Goal: Task Accomplishment & Management: Manage account settings

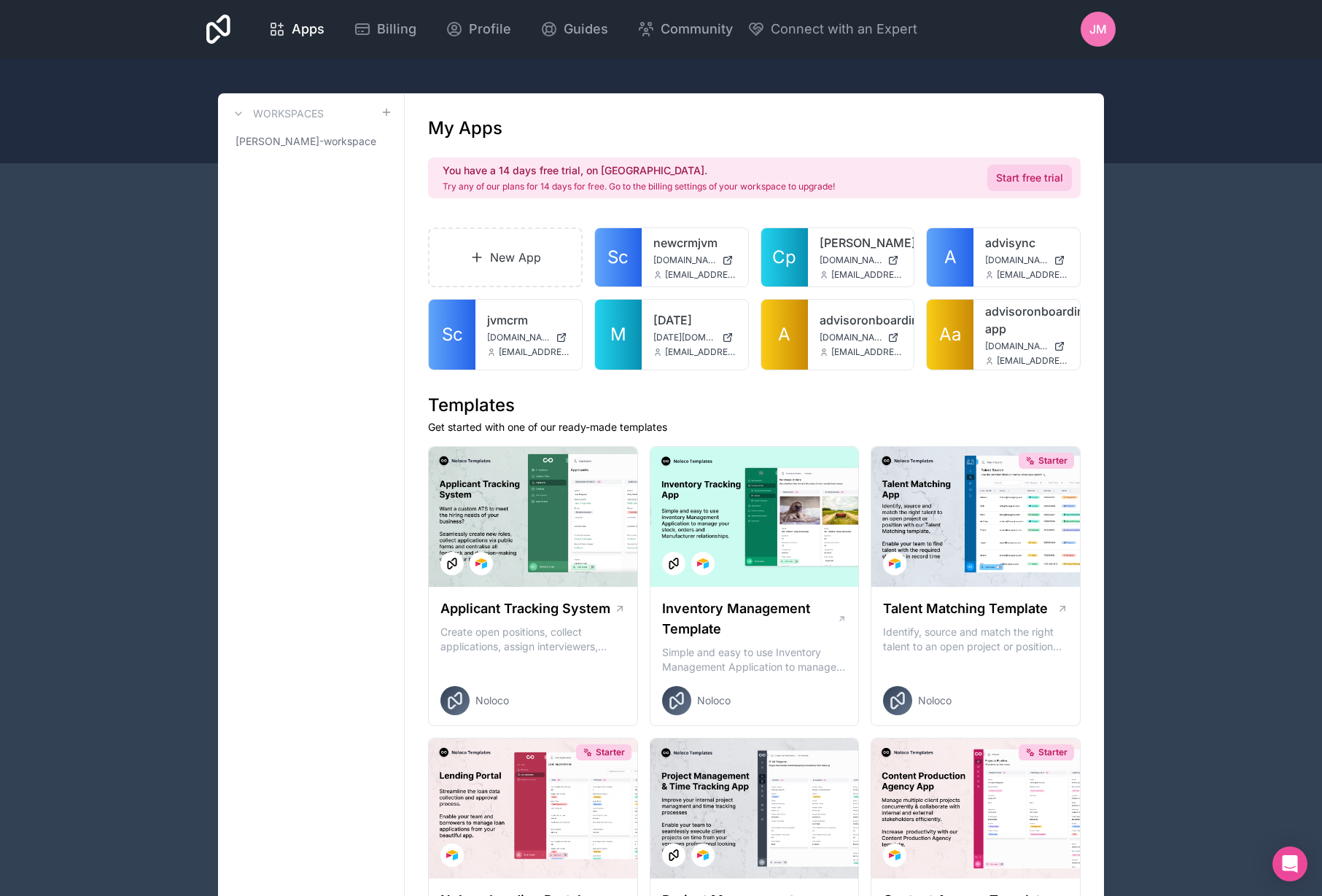
click at [1038, 183] on link "Start free trial" at bounding box center [1029, 177] width 84 height 26
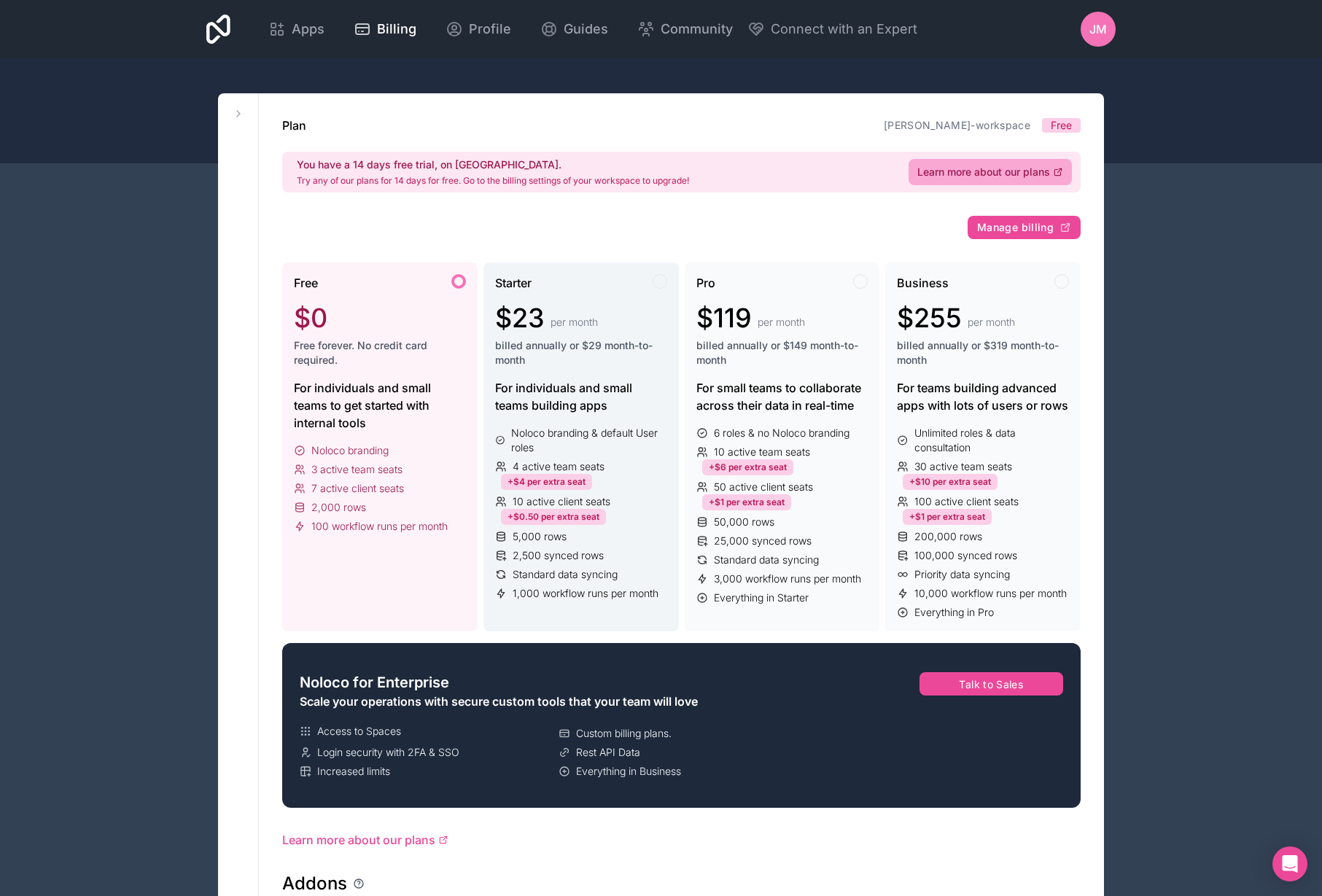
click at [546, 576] on span "Standard data syncing" at bounding box center [565, 574] width 105 height 15
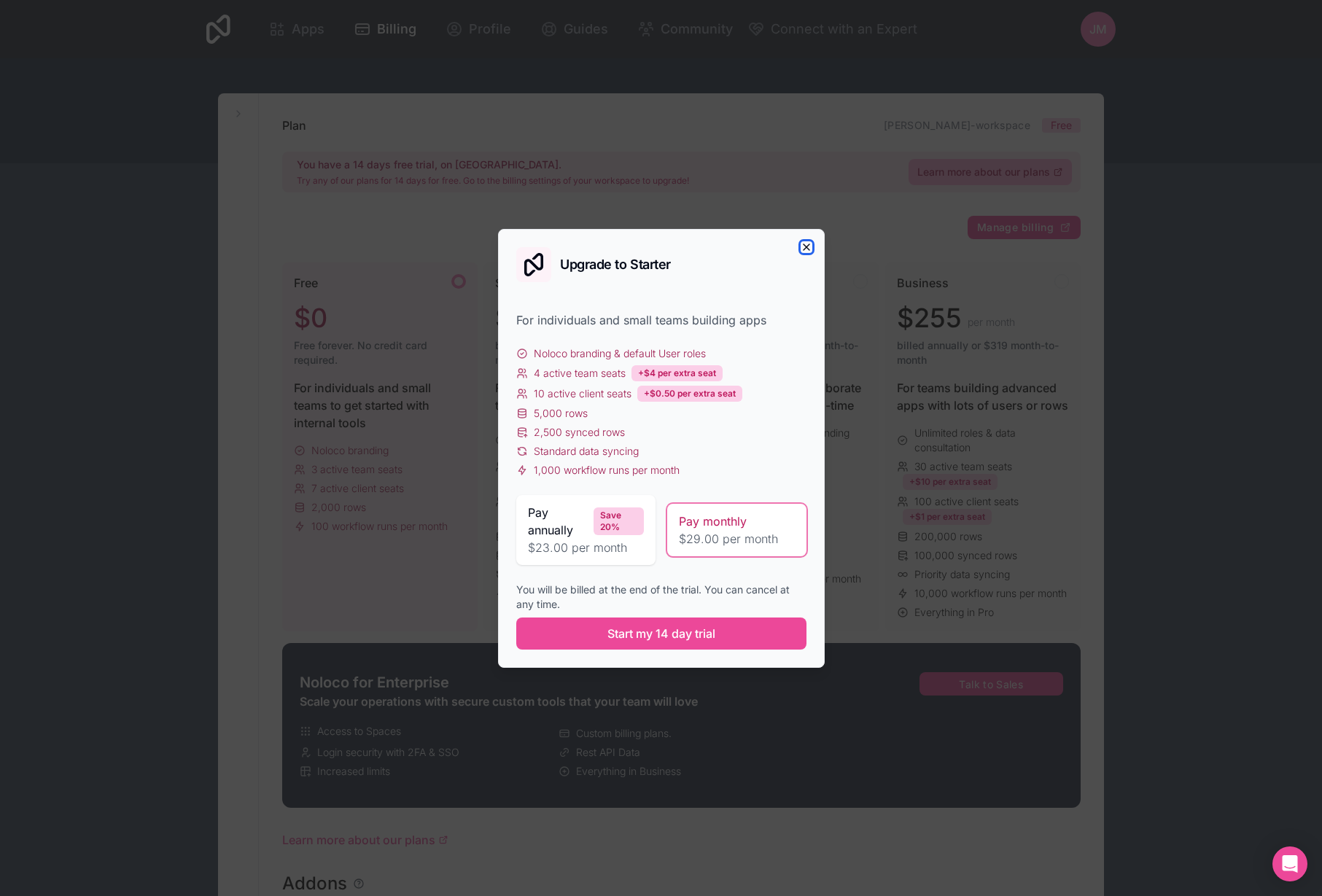
click at [807, 248] on icon "button" at bounding box center [807, 247] width 12 height 12
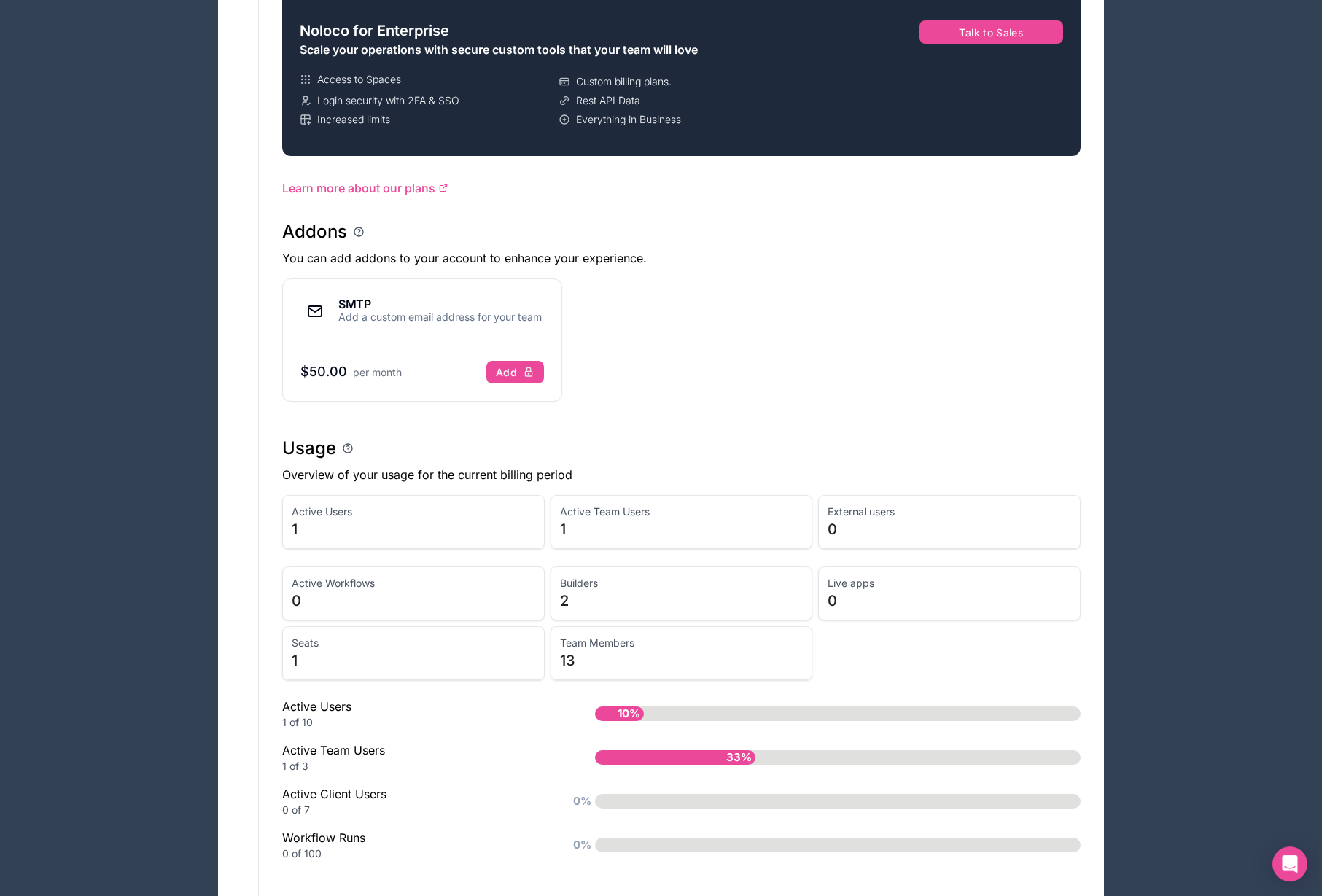
scroll to position [654, 0]
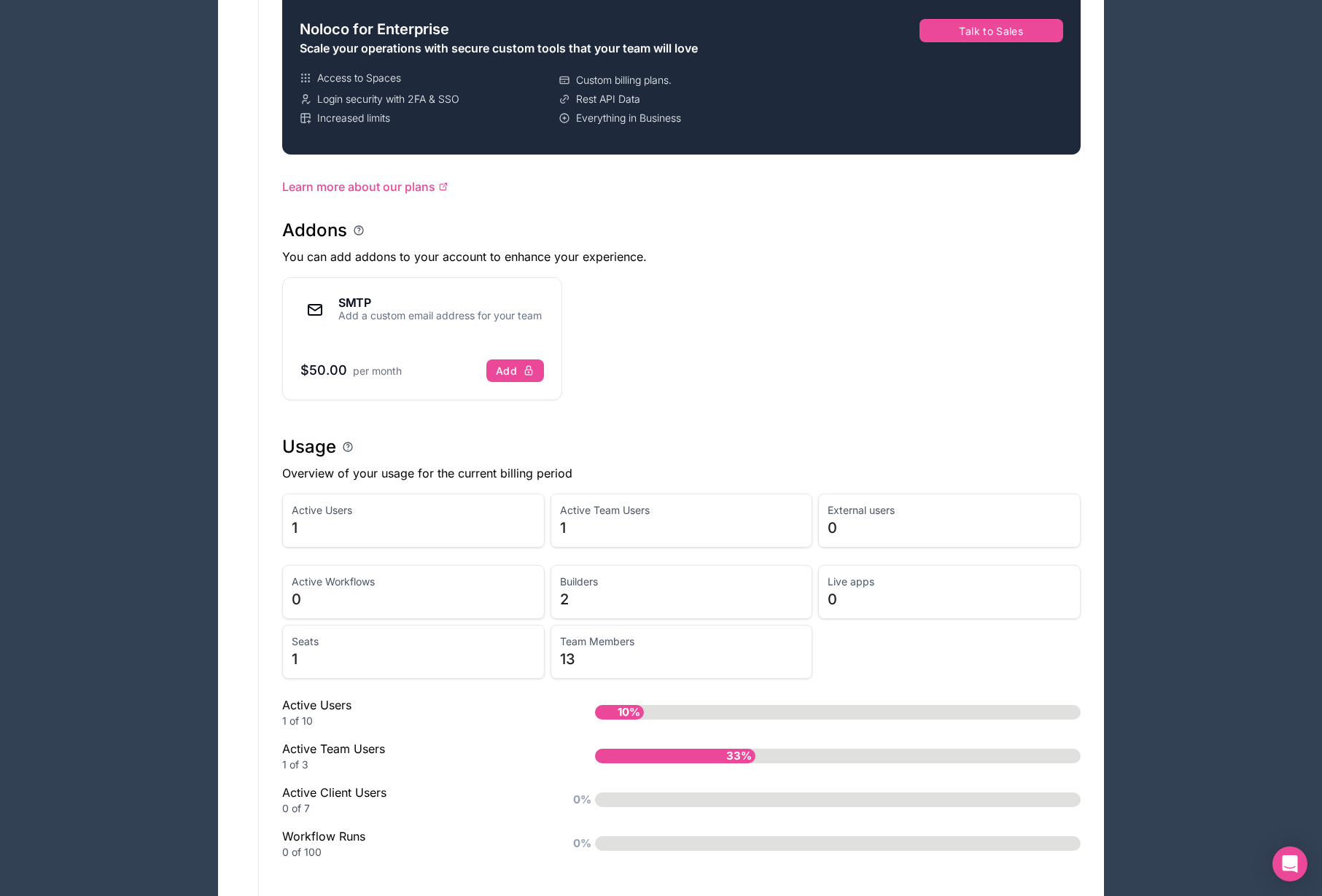
click at [668, 649] on span "13" at bounding box center [681, 658] width 243 height 20
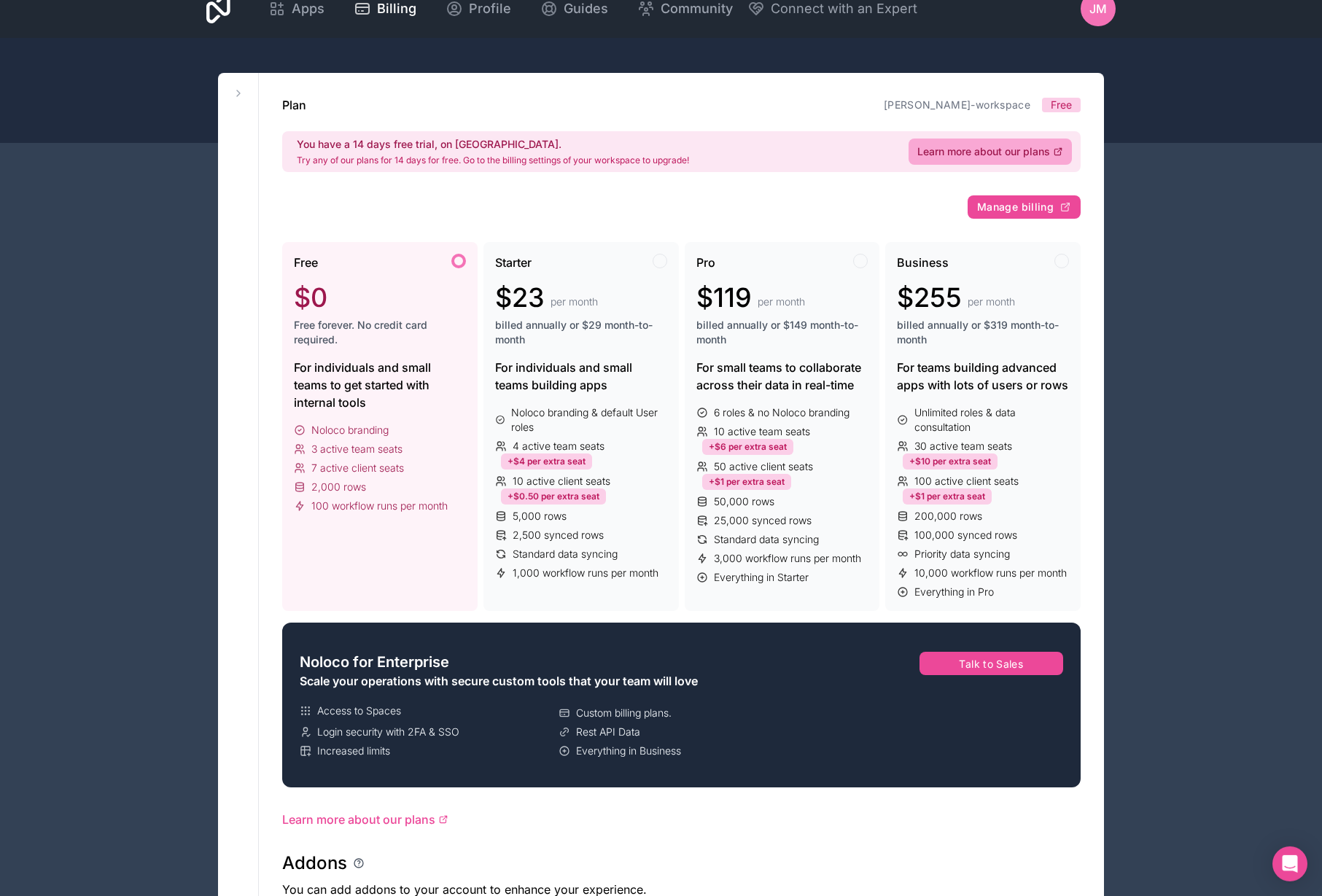
scroll to position [0, 0]
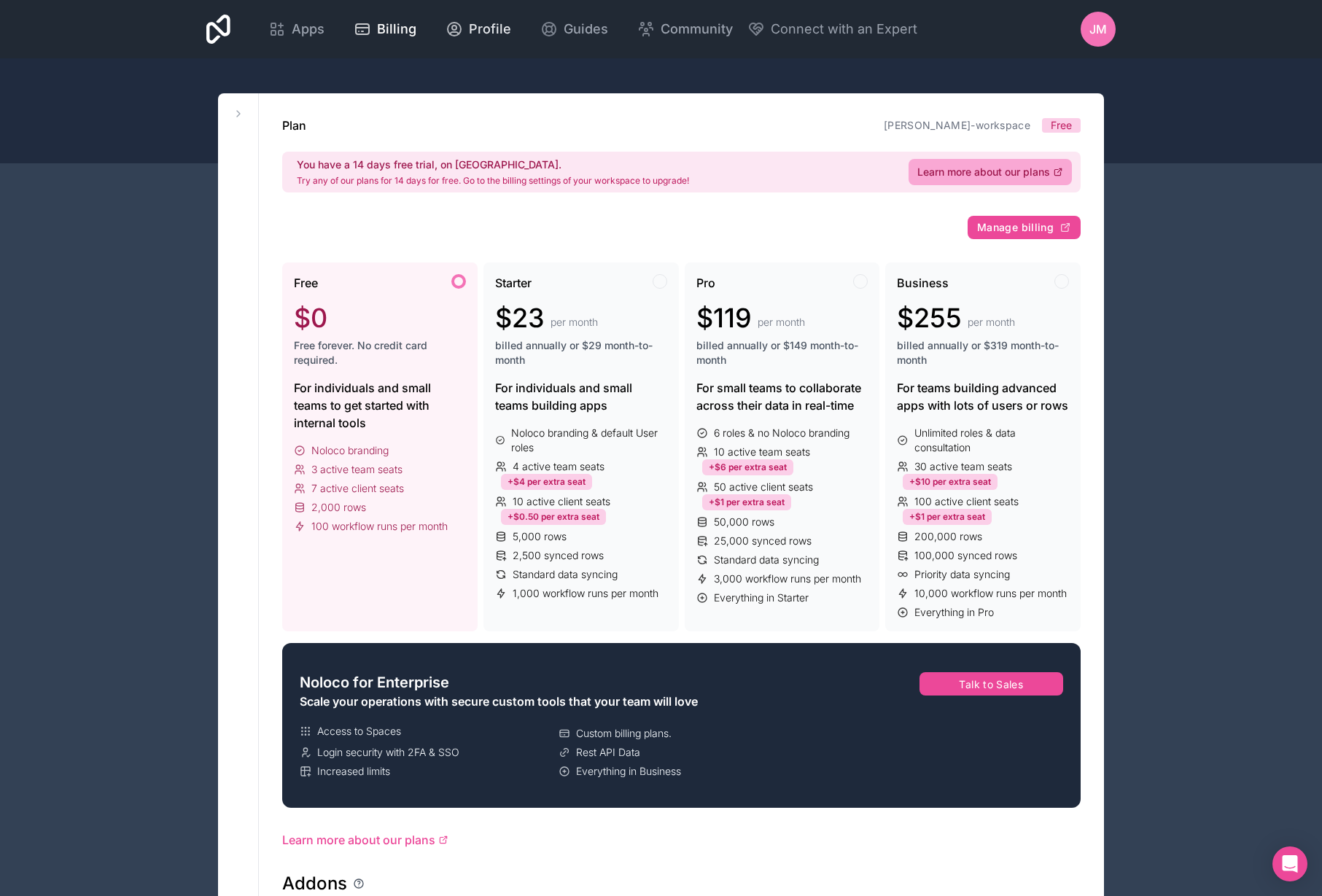
click at [511, 31] on span "Profile" at bounding box center [490, 29] width 43 height 20
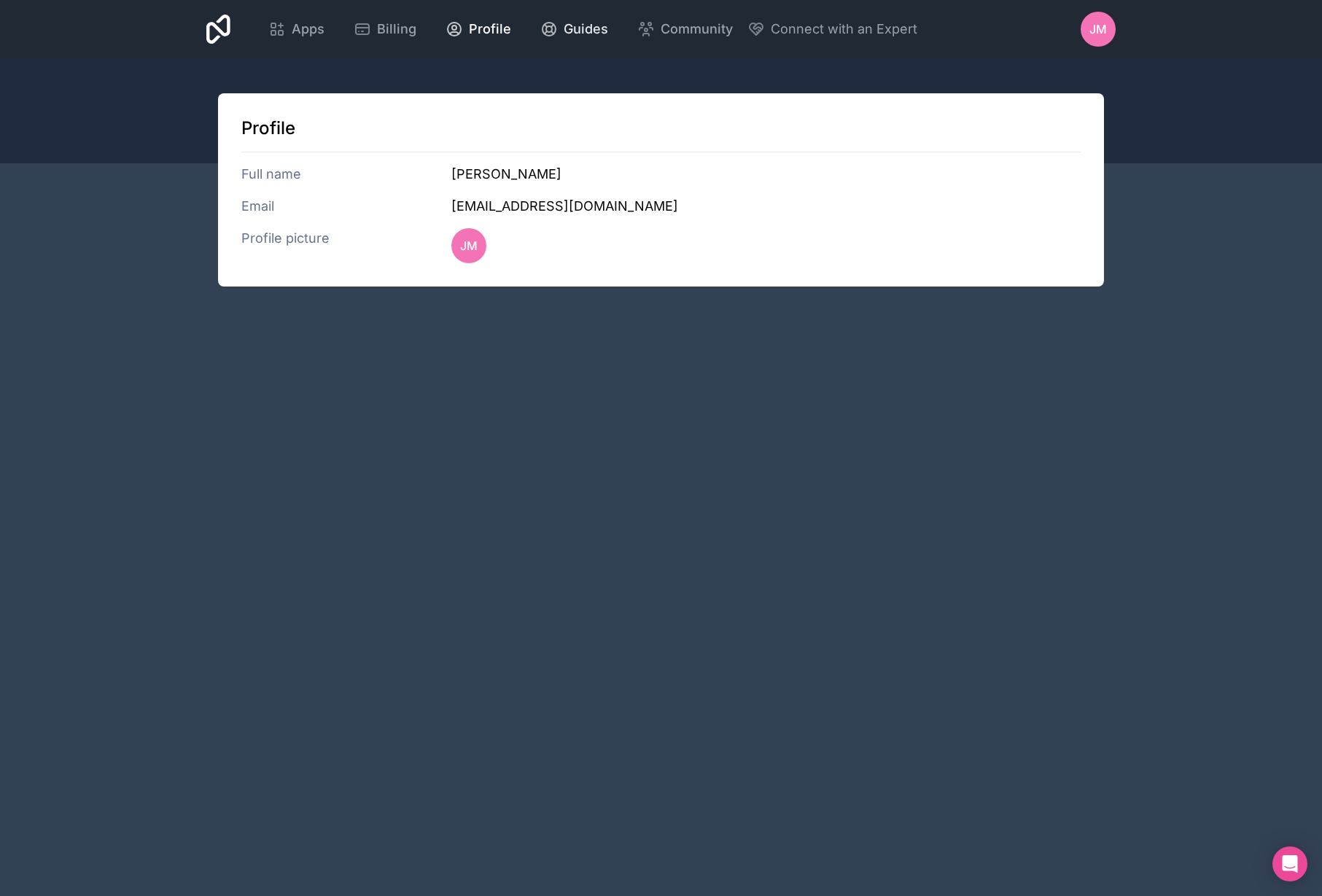
click at [608, 36] on span "Guides" at bounding box center [586, 29] width 45 height 20
click at [325, 28] on span "Apps" at bounding box center [308, 29] width 33 height 20
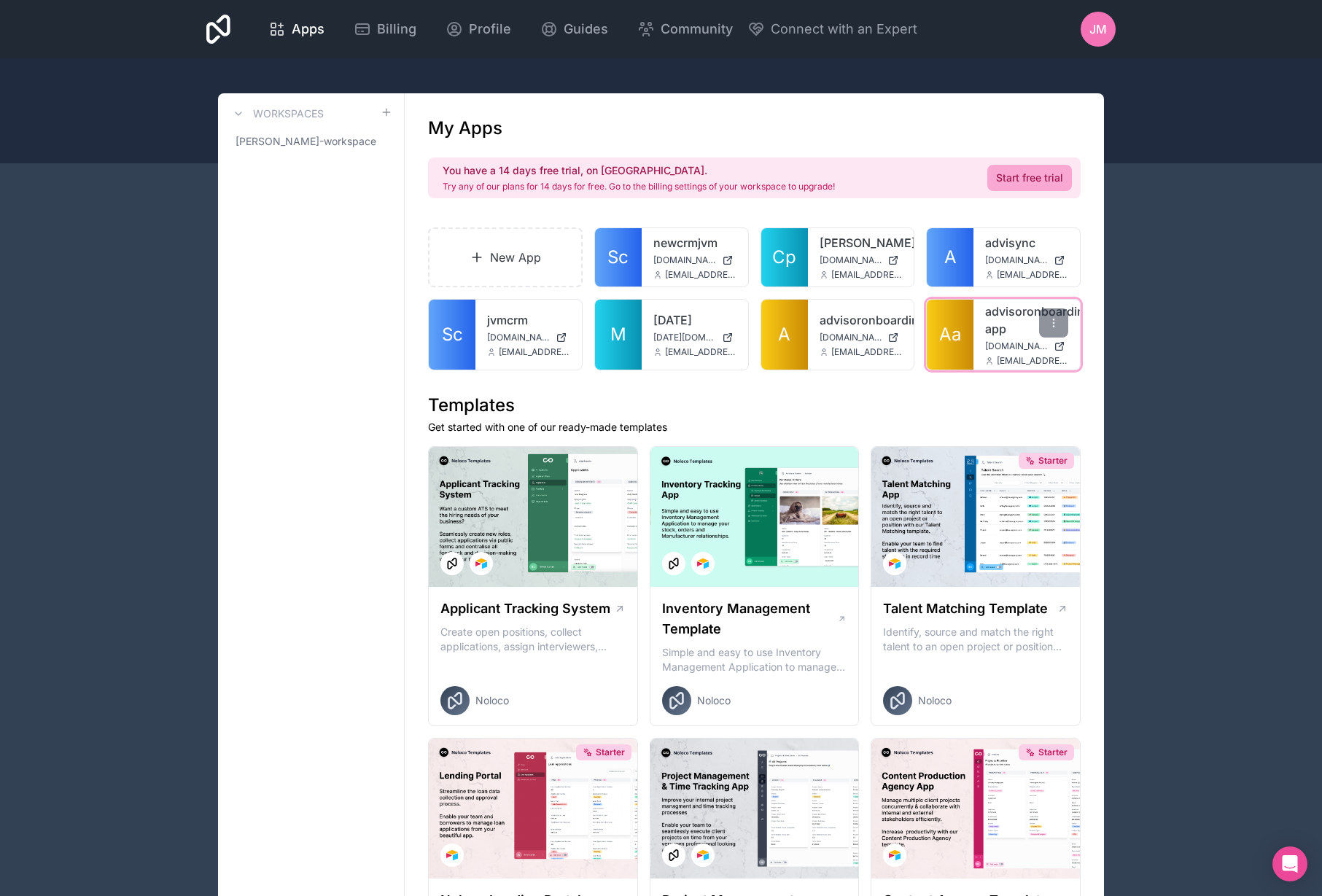
click at [962, 357] on link "Aa" at bounding box center [951, 335] width 47 height 70
